Goal: Find specific page/section: Find specific page/section

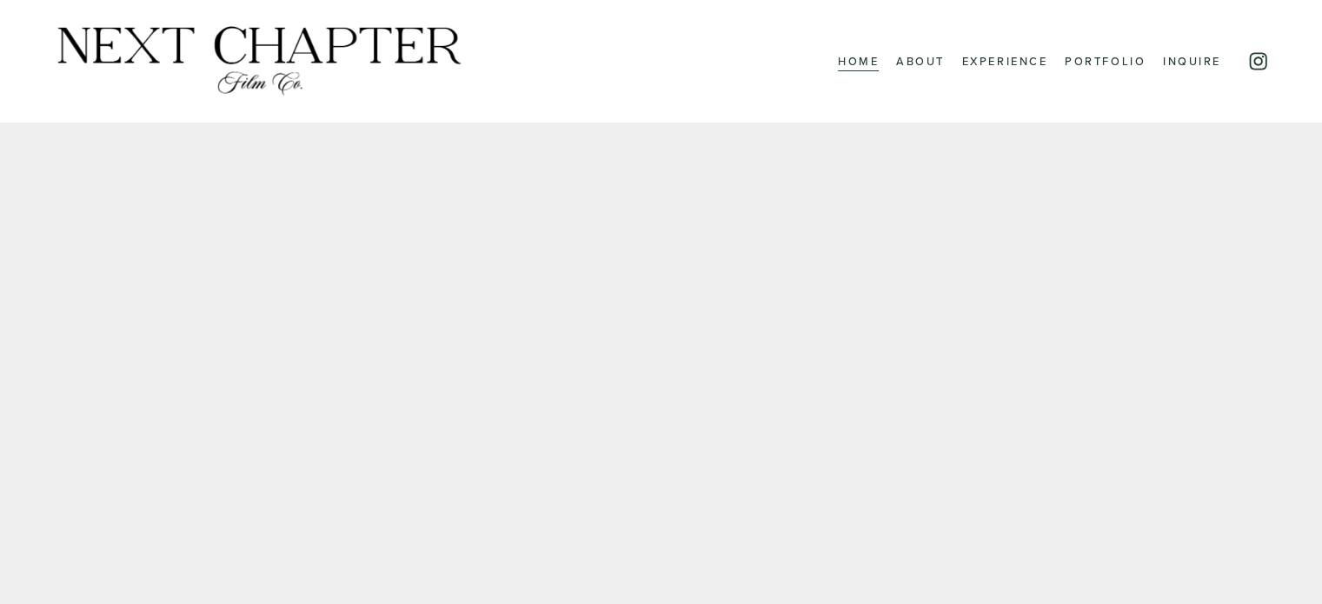
click at [911, 55] on link "About" at bounding box center [920, 61] width 49 height 23
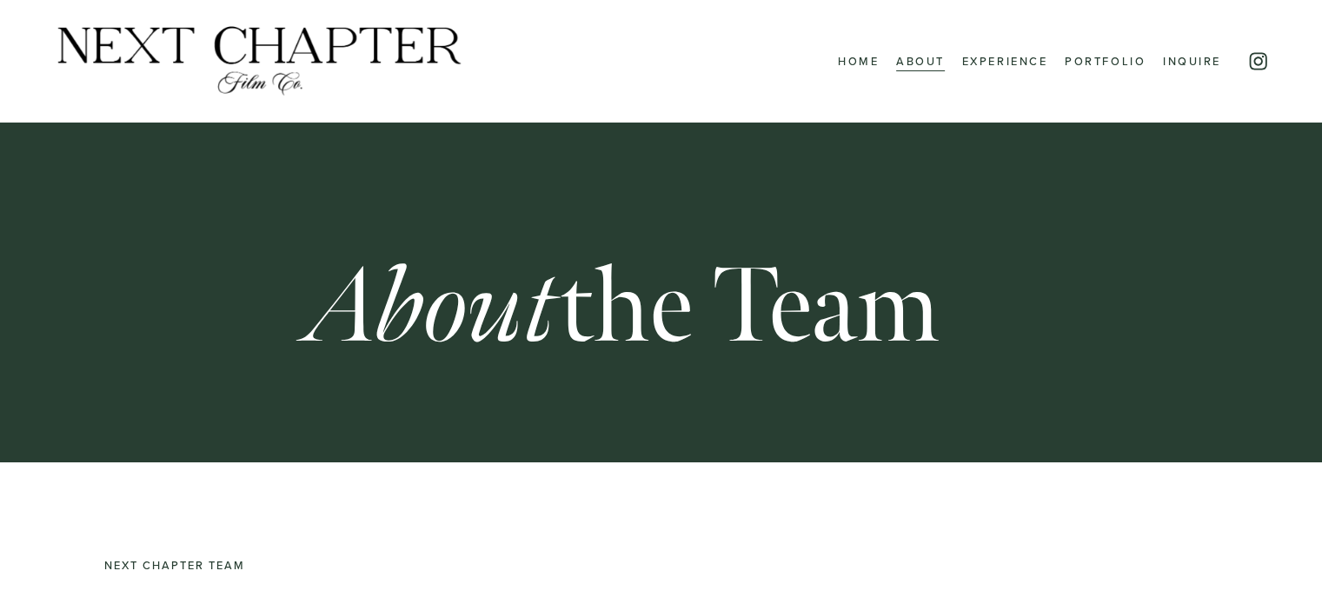
click at [847, 56] on link "Home" at bounding box center [858, 61] width 41 height 23
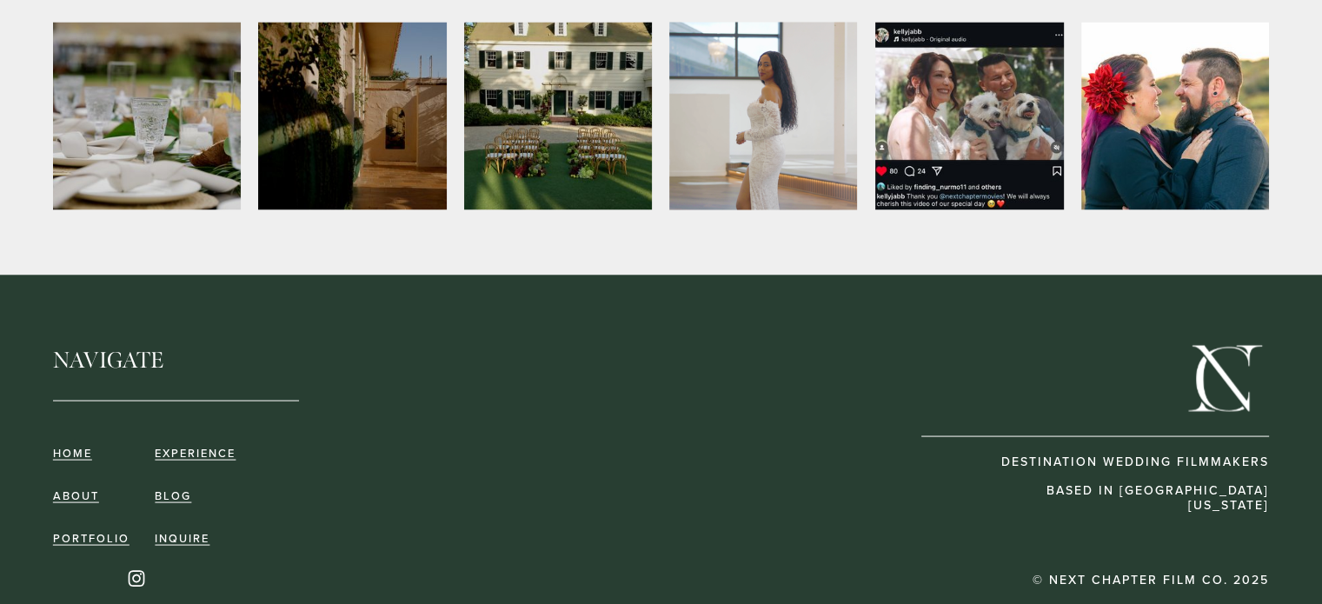
scroll to position [3289, 0]
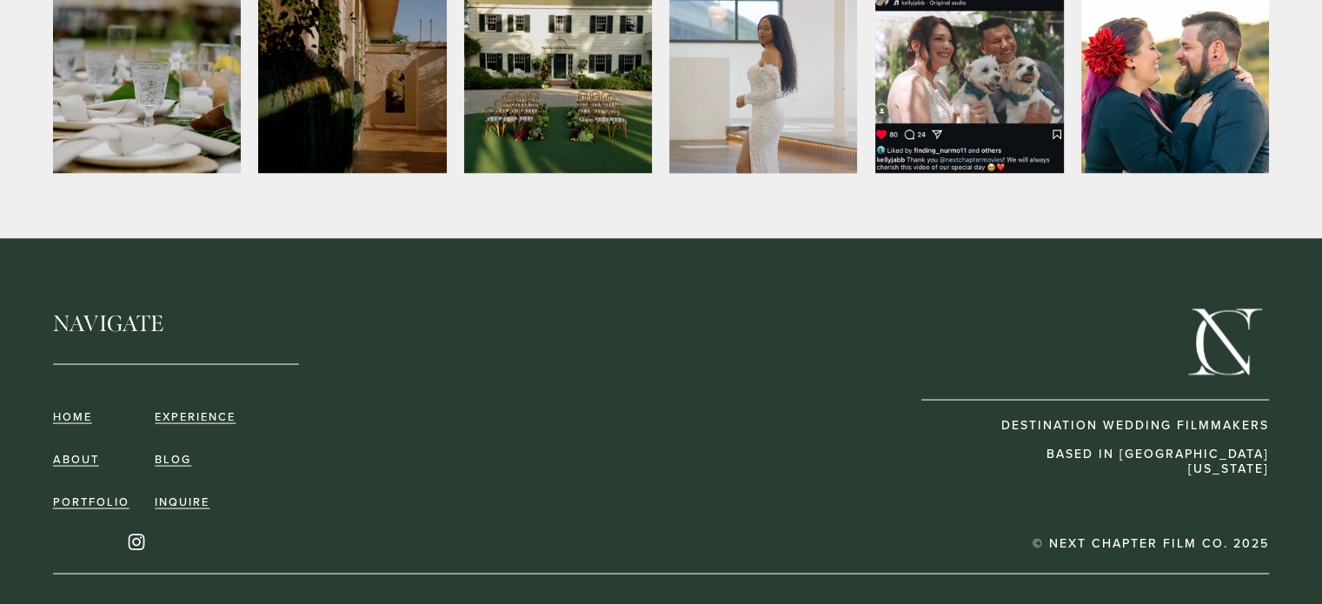
click at [189, 494] on link "inquire" at bounding box center [182, 500] width 55 height 13
